Goal: Information Seeking & Learning: Understand process/instructions

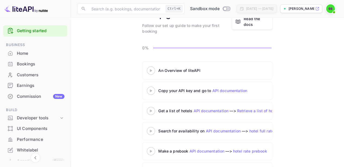
scroll to position [34, 0]
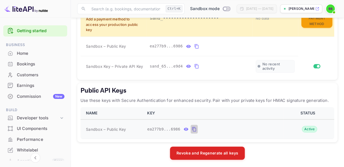
click at [192, 128] on icon "public api keys table" at bounding box center [194, 129] width 4 height 5
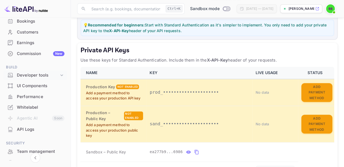
scroll to position [31, 0]
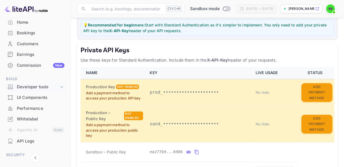
click at [34, 89] on div "Developer tools" at bounding box center [38, 87] width 42 height 6
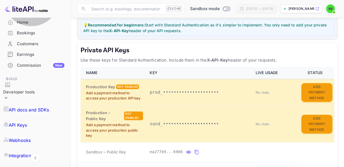
click at [38, 106] on p "API docs and SDKs" at bounding box center [29, 109] width 41 height 7
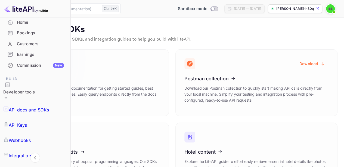
click at [91, 86] on icon at bounding box center [49, 78] width 85 height 56
click at [27, 122] on p "API Keys" at bounding box center [18, 125] width 18 height 7
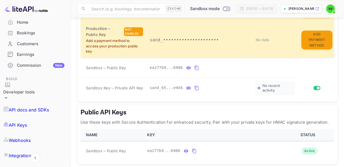
scroll to position [185, 0]
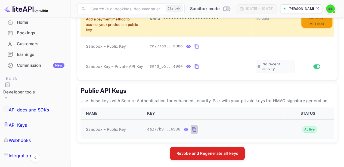
click at [191, 128] on button "public api keys table" at bounding box center [194, 129] width 7 height 9
click at [194, 68] on icon "private api keys table" at bounding box center [196, 66] width 5 height 7
click at [192, 129] on icon "public api keys table" at bounding box center [194, 129] width 5 height 7
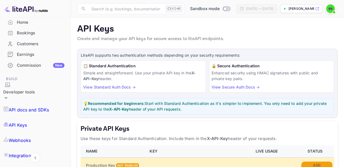
scroll to position [0, 0]
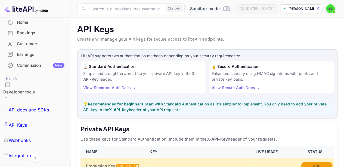
click at [220, 7] on input "Switch to Production mode" at bounding box center [225, 9] width 11 height 4
checkbox input "false"
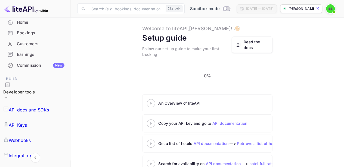
scroll to position [54, 0]
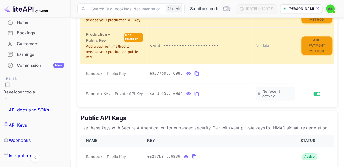
scroll to position [185, 0]
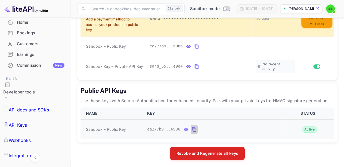
click at [192, 126] on icon "public api keys table" at bounding box center [194, 129] width 5 height 7
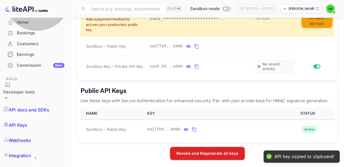
click at [44, 106] on p "API docs and SDKs" at bounding box center [29, 109] width 41 height 7
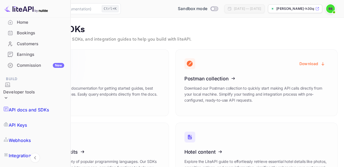
click at [91, 75] on icon at bounding box center [49, 78] width 85 height 56
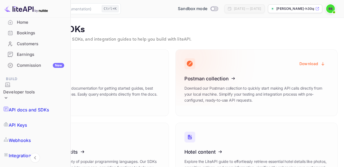
click at [271, 114] on div "Download Postman collection Download our Postman collection to quickly start ma…" at bounding box center [257, 82] width 163 height 67
